Goal: Information Seeking & Learning: Learn about a topic

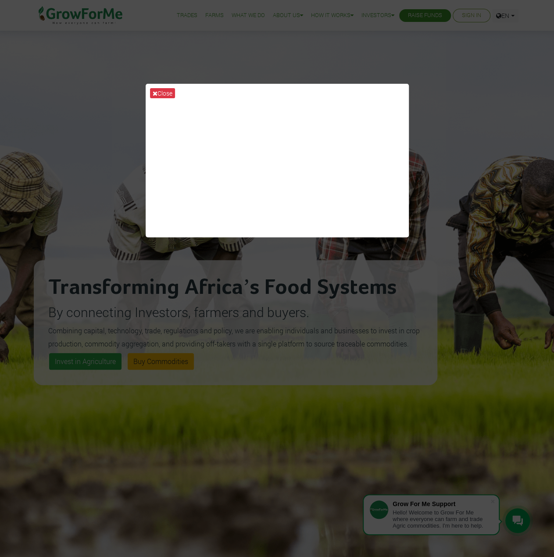
click at [450, 193] on div "Close" at bounding box center [277, 278] width 554 height 557
click at [161, 94] on button "Close" at bounding box center [162, 93] width 25 height 10
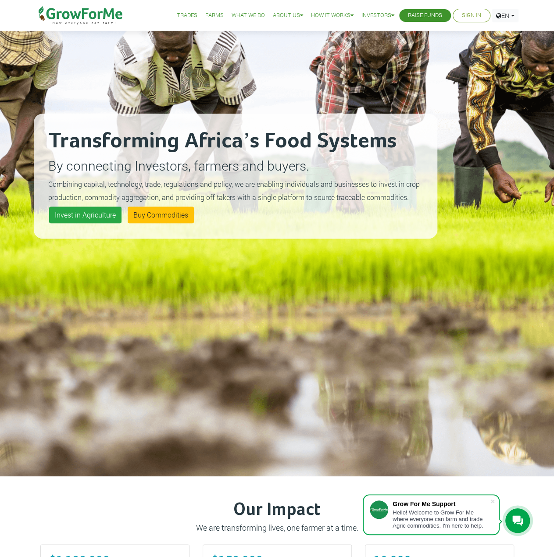
scroll to position [148, 0]
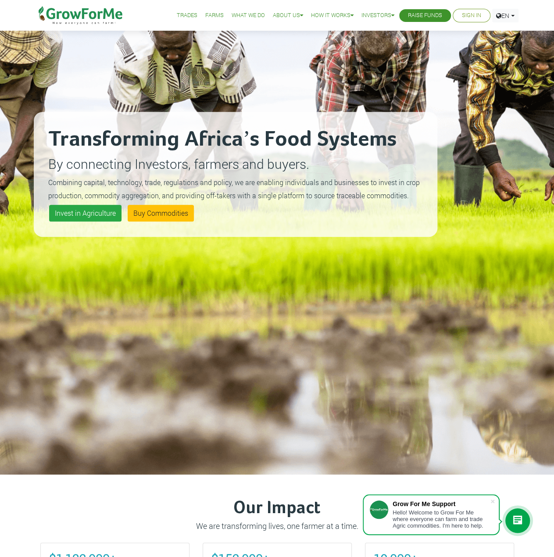
click at [235, 17] on link "What We Do" at bounding box center [248, 15] width 33 height 9
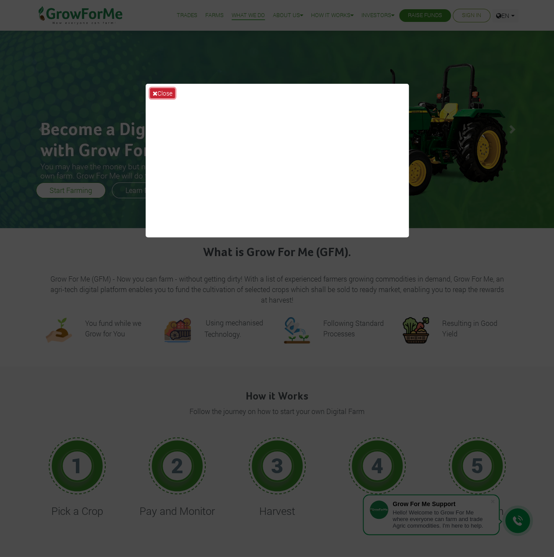
click at [166, 92] on button "Close" at bounding box center [162, 93] width 25 height 10
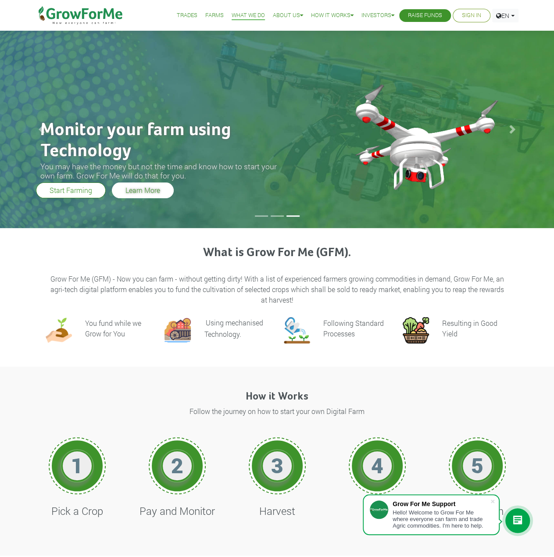
click at [125, 190] on link "Learn More" at bounding box center [143, 190] width 62 height 16
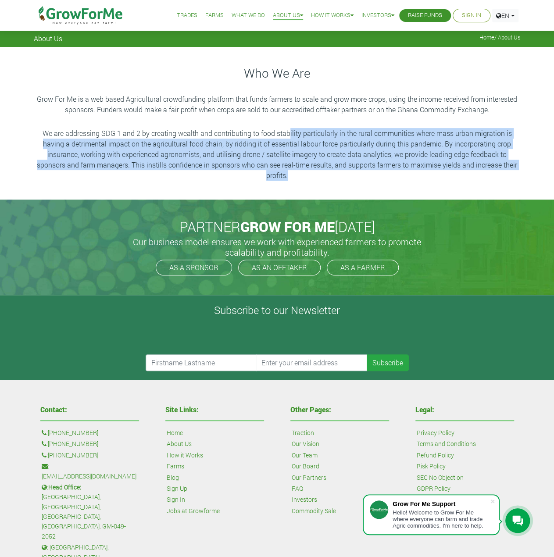
drag, startPoint x: 289, startPoint y: 131, endPoint x: 356, endPoint y: 187, distance: 87.6
click at [356, 187] on div "Who We Are Grow For Me is a web based Agricultural crowdfunding platform that f…" at bounding box center [277, 123] width 554 height 153
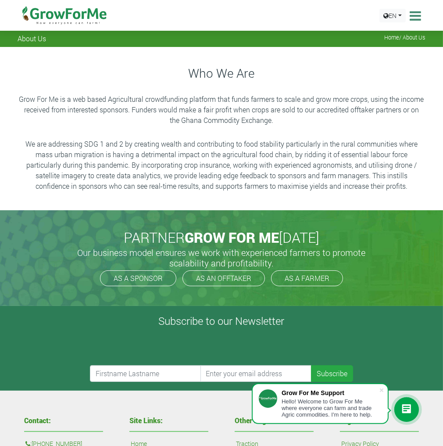
click at [123, 100] on p "Grow For Me is a web based Agricultural crowdfunding platform that funds farmer…" at bounding box center [221, 110] width 405 height 32
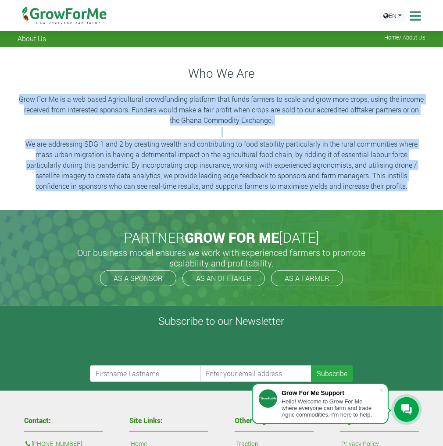
drag, startPoint x: 18, startPoint y: 101, endPoint x: 432, endPoint y: 193, distance: 423.5
click at [432, 193] on div "Who We Are Grow For Me is a web based Agricultural crowdfunding platform that f…" at bounding box center [221, 128] width 443 height 163
copy div "Grow For Me is a web based Agricultural crowdfunding platform that funds farmer…"
click at [407, 12] on div "EN English French" at bounding box center [400, 15] width 46 height 31
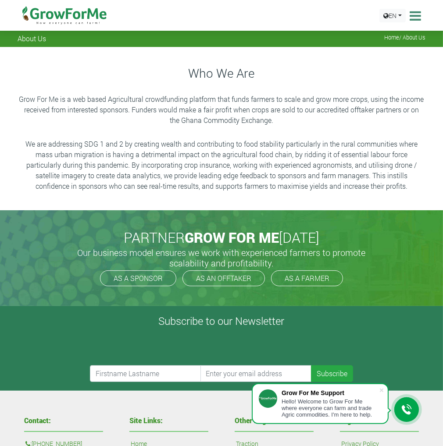
click at [413, 16] on icon at bounding box center [415, 15] width 14 height 13
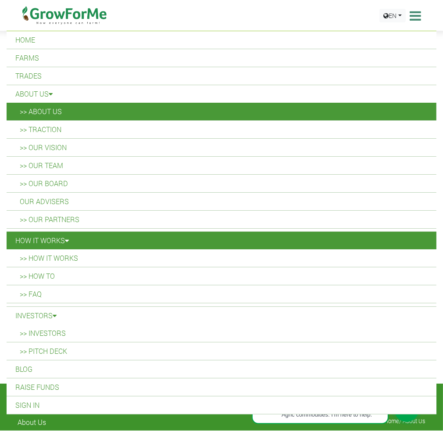
click at [29, 134] on link ">> Traction" at bounding box center [222, 130] width 430 height 18
